Goal: Information Seeking & Learning: Check status

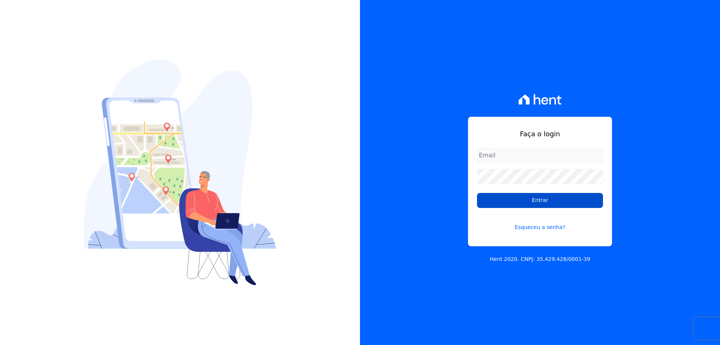
type input "[EMAIL_ADDRESS][DOMAIN_NAME]"
click at [528, 201] on input "Entrar" at bounding box center [540, 200] width 126 height 15
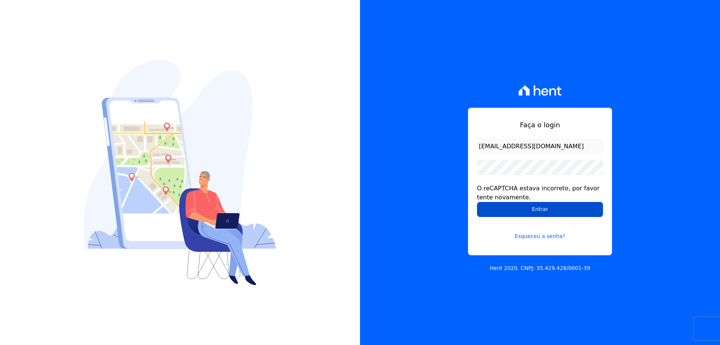
click at [535, 208] on input "Entrar" at bounding box center [540, 209] width 126 height 15
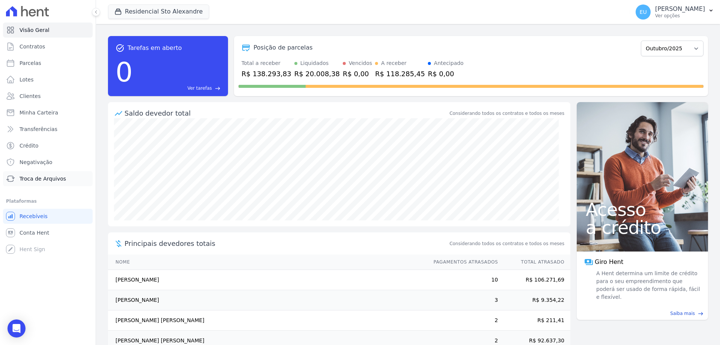
click at [33, 178] on span "Troca de Arquivos" at bounding box center [43, 179] width 47 height 8
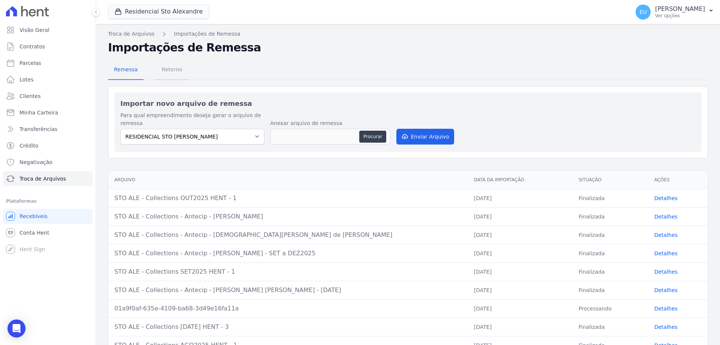
click at [173, 70] on span "Retorno" at bounding box center [172, 69] width 30 height 15
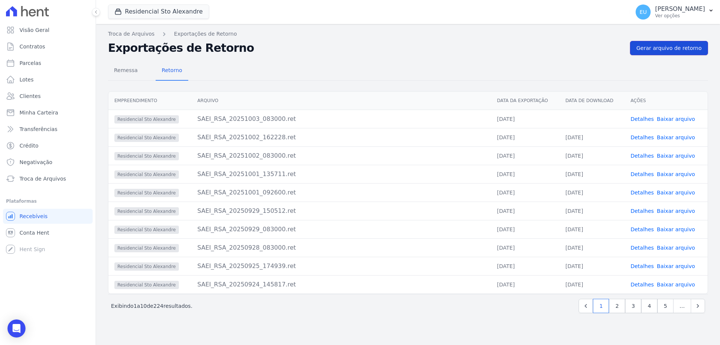
click at [670, 47] on span "Gerar arquivo de retorno" at bounding box center [668, 48] width 65 height 8
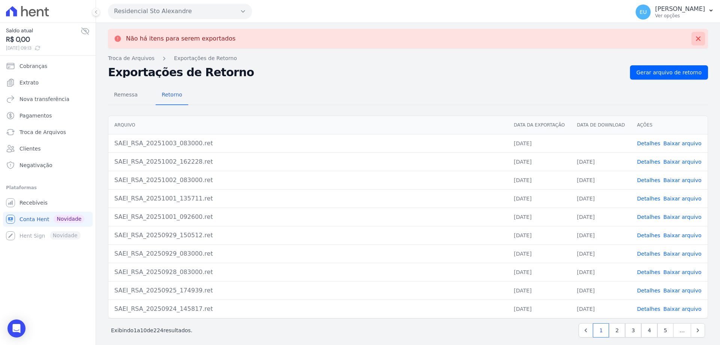
click at [696, 37] on icon at bounding box center [698, 38] width 5 height 5
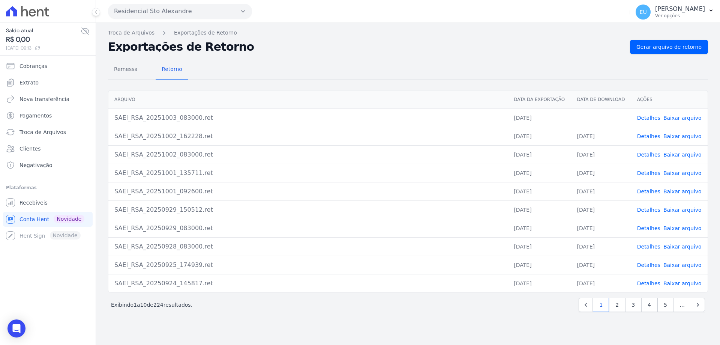
click at [650, 117] on link "Detalhes" at bounding box center [648, 118] width 23 height 6
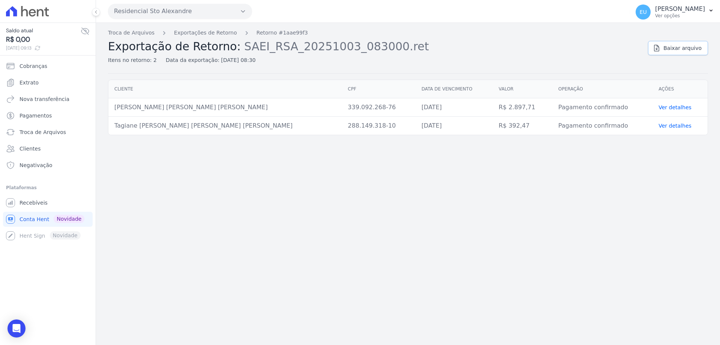
click at [681, 47] on span "Baixar arquivo" at bounding box center [682, 48] width 38 height 8
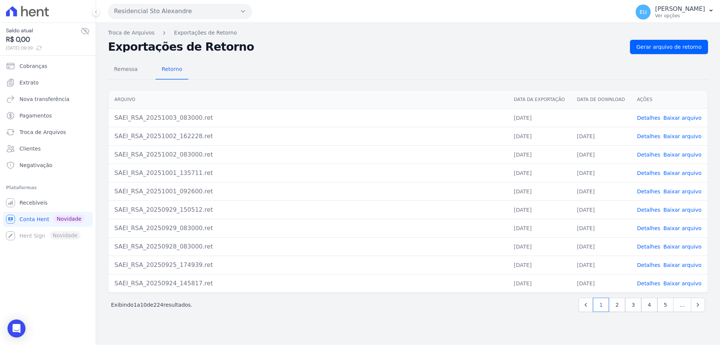
click at [683, 117] on link "Baixar arquivo" at bounding box center [682, 118] width 38 height 6
click at [518, 32] on nav "Troca de Arquivos Exportações de Retorno" at bounding box center [408, 33] width 600 height 8
click at [125, 69] on span "Remessa" at bounding box center [126, 69] width 33 height 15
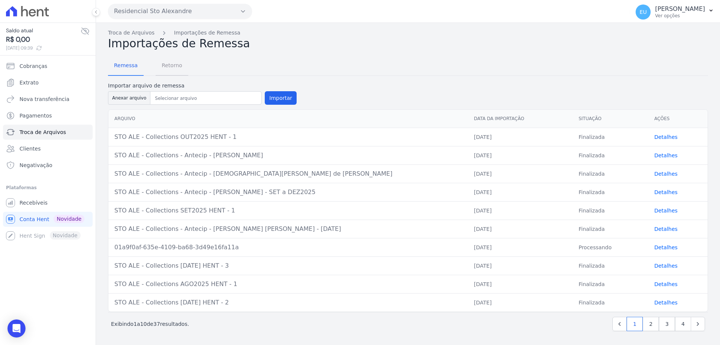
click at [171, 66] on span "Retorno" at bounding box center [172, 65] width 30 height 15
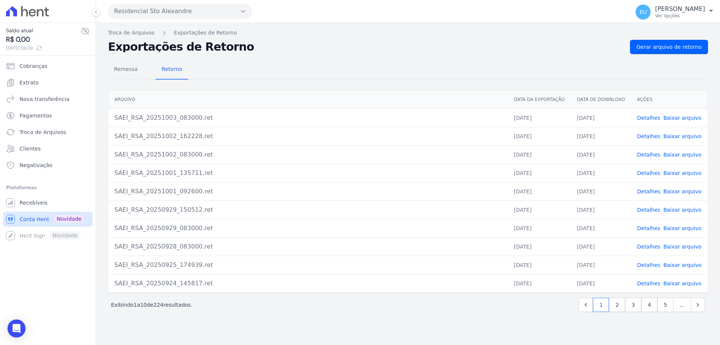
click at [31, 220] on span "Conta Hent" at bounding box center [35, 219] width 30 height 8
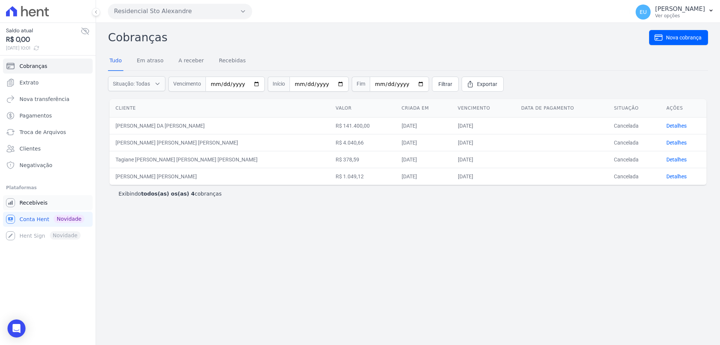
click at [35, 200] on span "Recebíveis" at bounding box center [34, 203] width 28 height 8
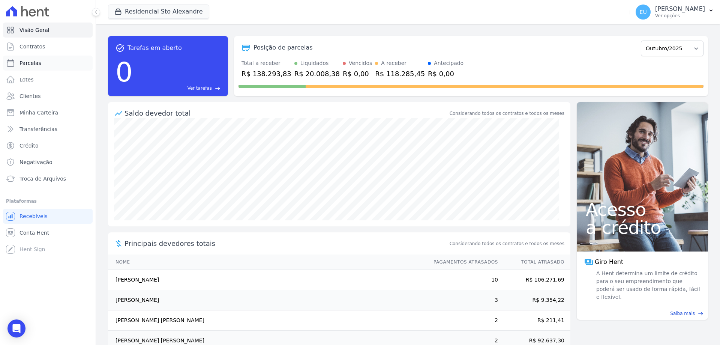
click at [30, 64] on span "Parcelas" at bounding box center [31, 63] width 22 height 8
select select
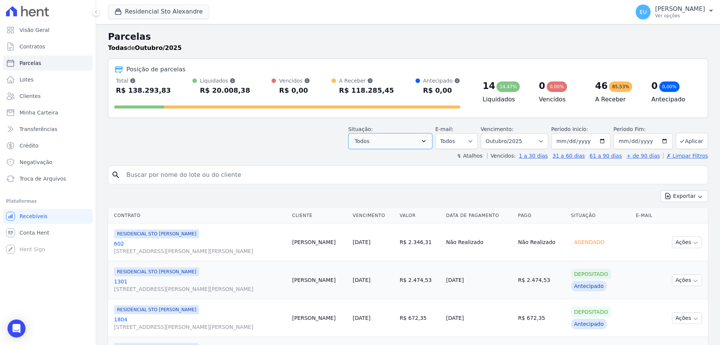
click at [396, 140] on button "Todos" at bounding box center [390, 141] width 84 height 16
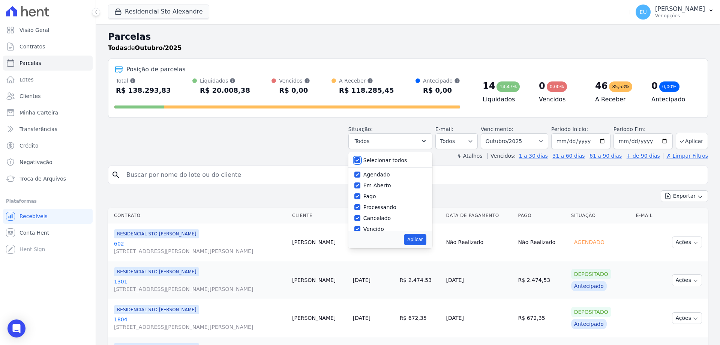
click at [360, 160] on input "Selecionar todos" at bounding box center [357, 160] width 6 height 6
checkbox input "false"
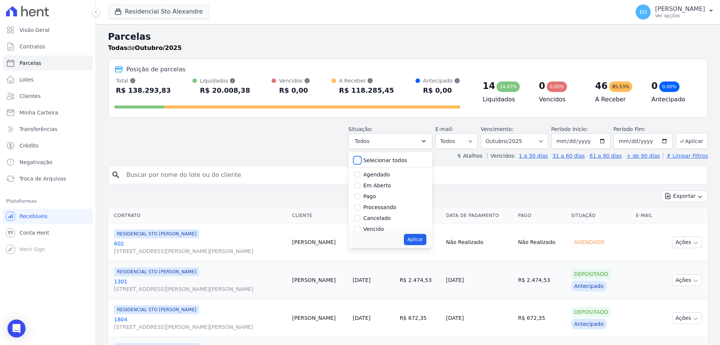
checkbox input "false"
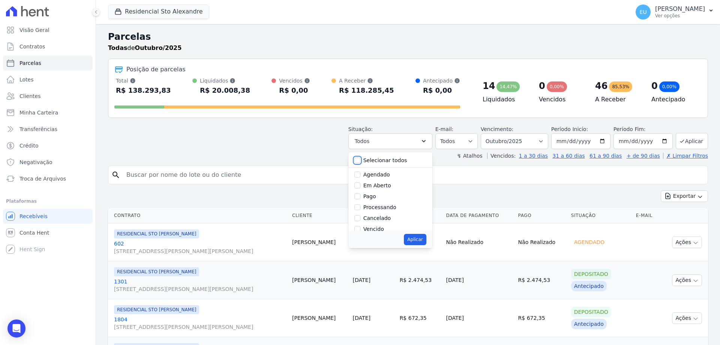
checkbox input "false"
click at [360, 177] on input "Vencido" at bounding box center [357, 179] width 6 height 6
checkbox input "true"
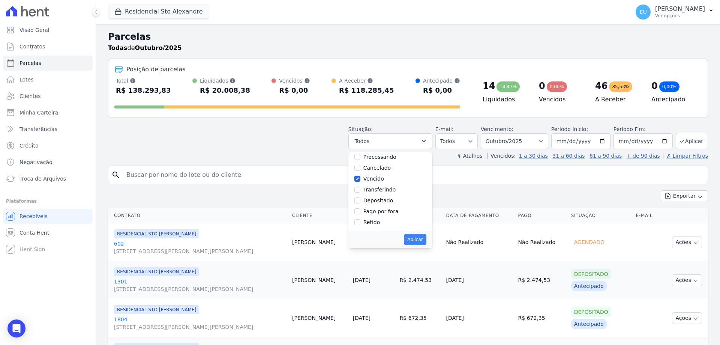
click at [419, 240] on button "Aplicar" at bounding box center [415, 239] width 22 height 11
select select "overdue"
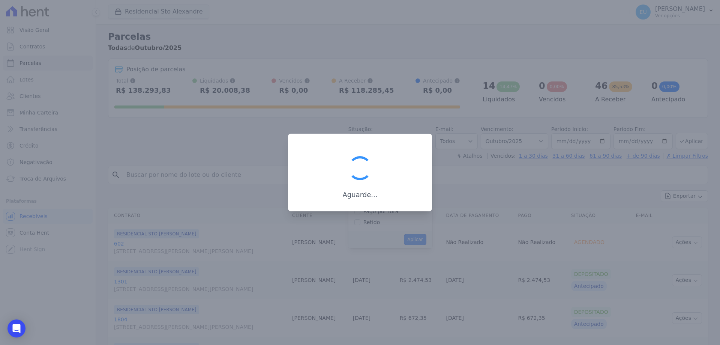
scroll to position [14, 0]
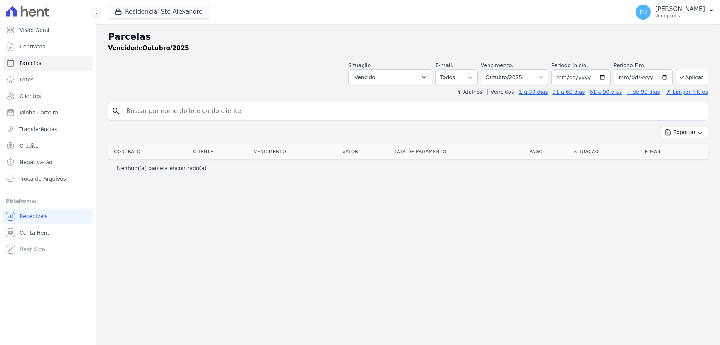
select select
click at [574, 76] on input "[DATE]" at bounding box center [580, 77] width 59 height 16
type input "[DATE]"
click at [698, 73] on button "Aplicar" at bounding box center [692, 77] width 32 height 16
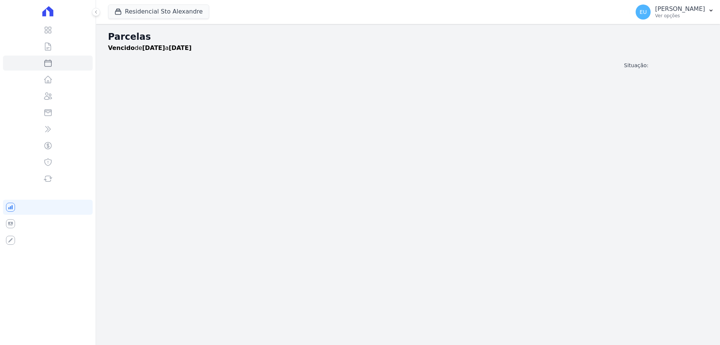
select select
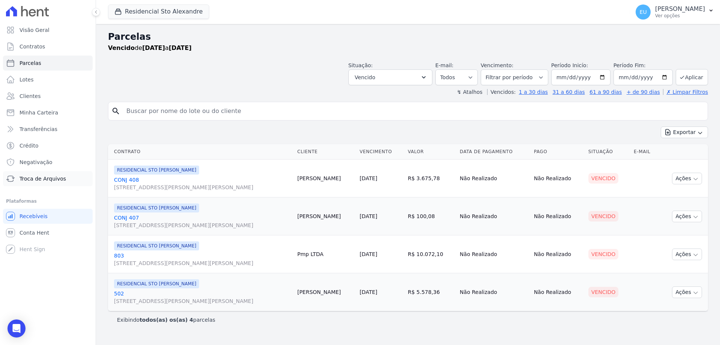
click at [43, 177] on span "Troca de Arquivos" at bounding box center [43, 179] width 47 height 8
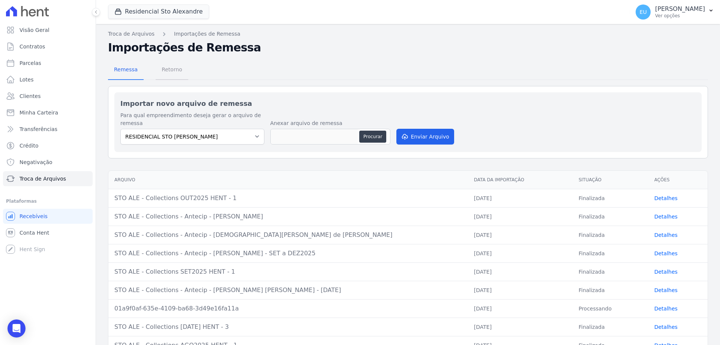
click at [169, 70] on span "Retorno" at bounding box center [172, 69] width 30 height 15
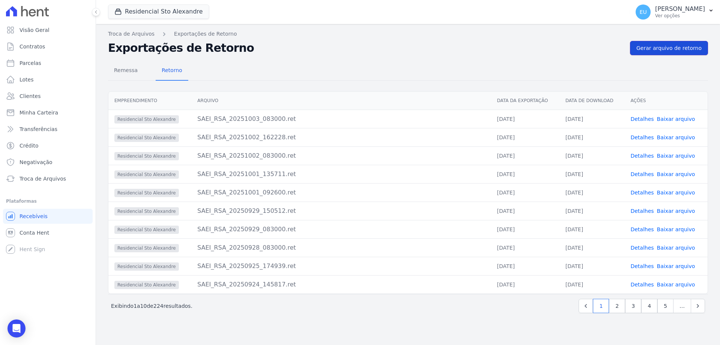
click at [671, 47] on span "Gerar arquivo de retorno" at bounding box center [668, 48] width 65 height 8
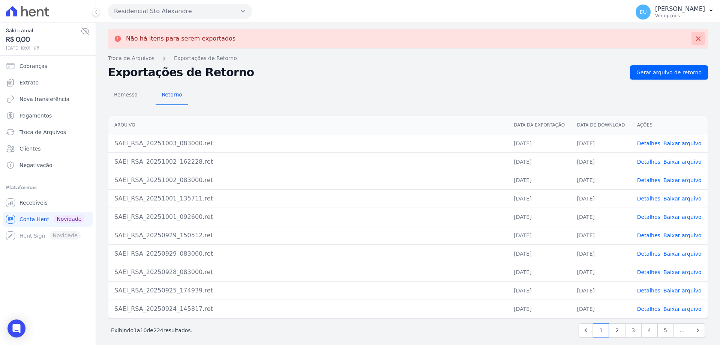
click at [696, 38] on icon at bounding box center [698, 38] width 5 height 5
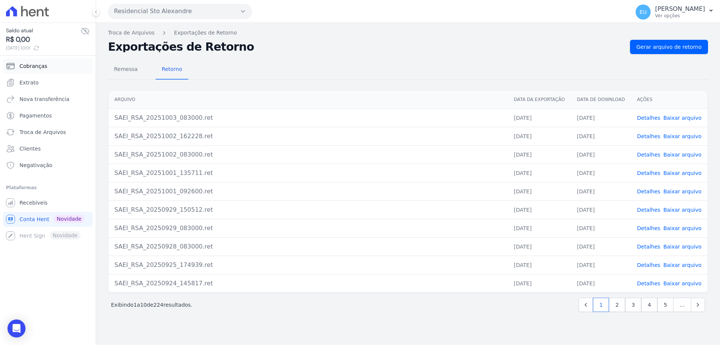
click at [35, 64] on span "Cobranças" at bounding box center [34, 66] width 28 height 8
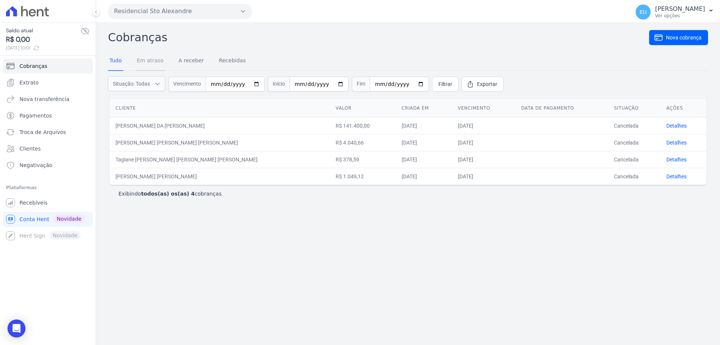
click at [143, 59] on link "Em atraso" at bounding box center [150, 61] width 30 height 20
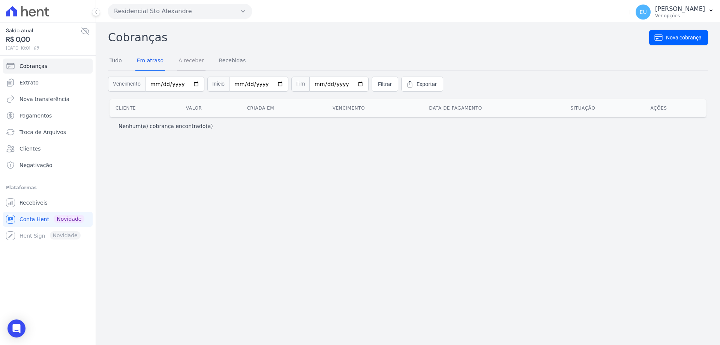
click at [187, 60] on link "A receber" at bounding box center [191, 61] width 29 height 20
click at [225, 60] on link "Recebidas" at bounding box center [233, 61] width 30 height 20
click at [192, 84] on input "date" at bounding box center [174, 84] width 59 height 15
type input "[DATE]"
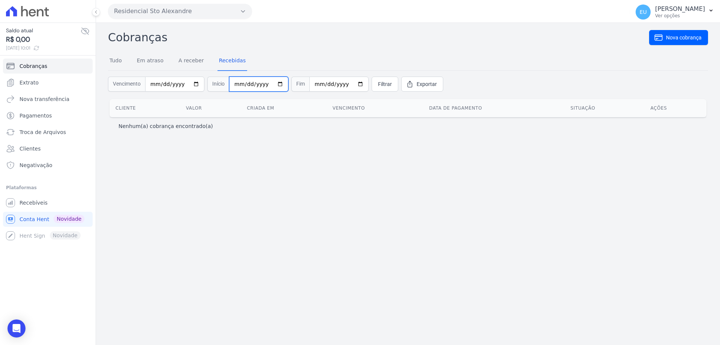
click at [272, 83] on input "date" at bounding box center [258, 84] width 59 height 15
type input "[DATE]"
click at [348, 82] on input "date" at bounding box center [338, 84] width 59 height 15
type input "[DATE]"
click at [378, 83] on span "Filtrar" at bounding box center [385, 84] width 14 height 8
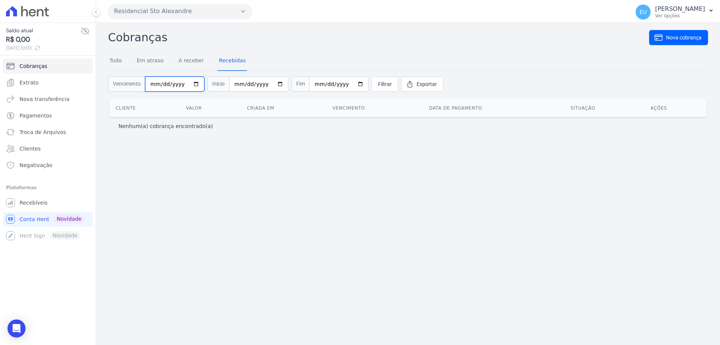
click at [192, 85] on input "[DATE]" at bounding box center [174, 84] width 59 height 15
click at [378, 85] on span "Filtrar" at bounding box center [385, 84] width 14 height 8
